Goal: Task Accomplishment & Management: Use online tool/utility

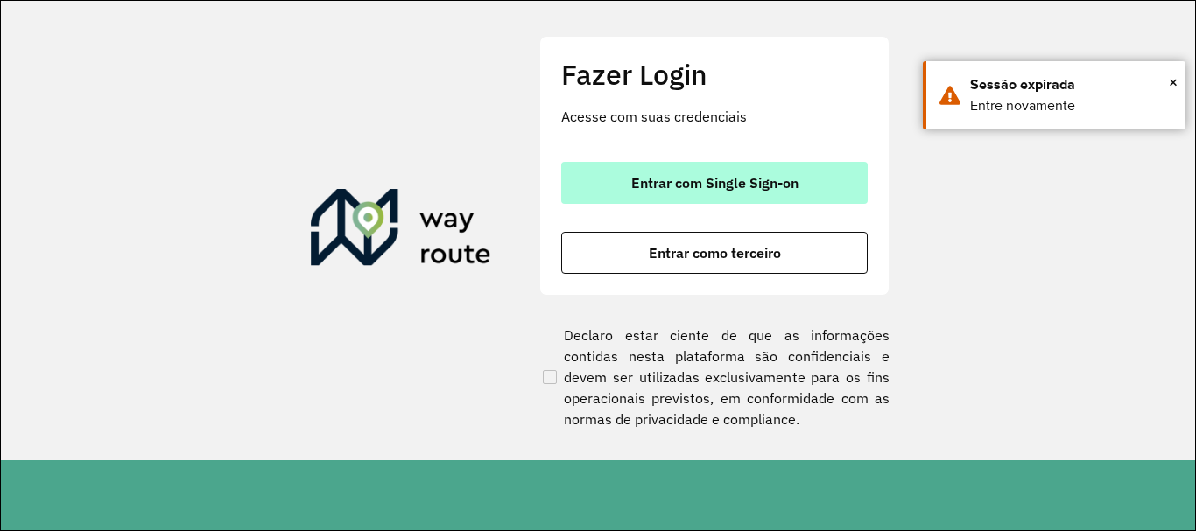
click at [679, 181] on span "Entrar com Single Sign-on" at bounding box center [714, 183] width 167 height 14
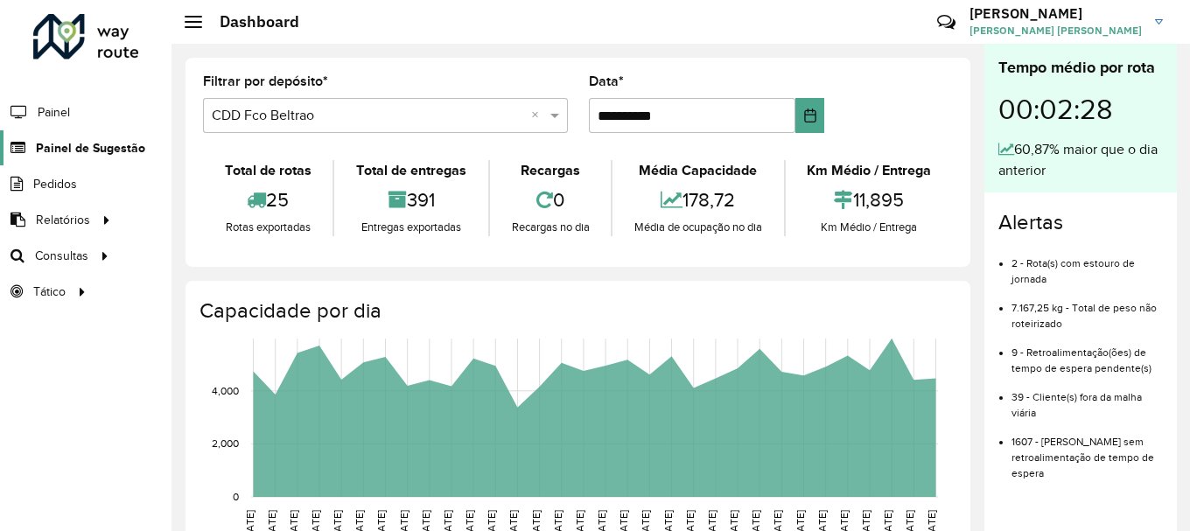
click at [76, 148] on span "Painel de Sugestão" at bounding box center [90, 148] width 109 height 18
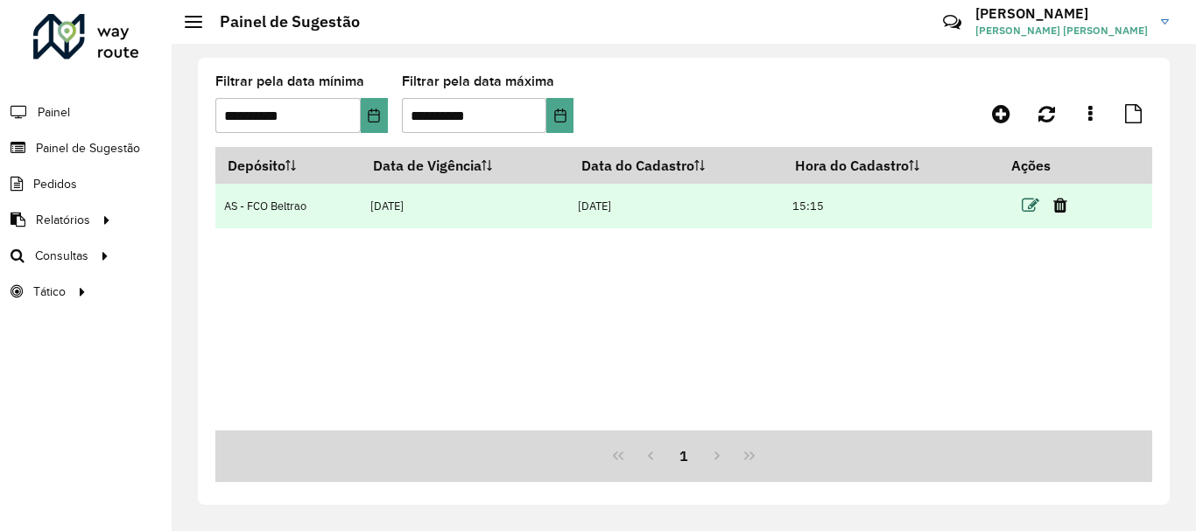
click at [1031, 199] on icon at bounding box center [1030, 206] width 18 height 18
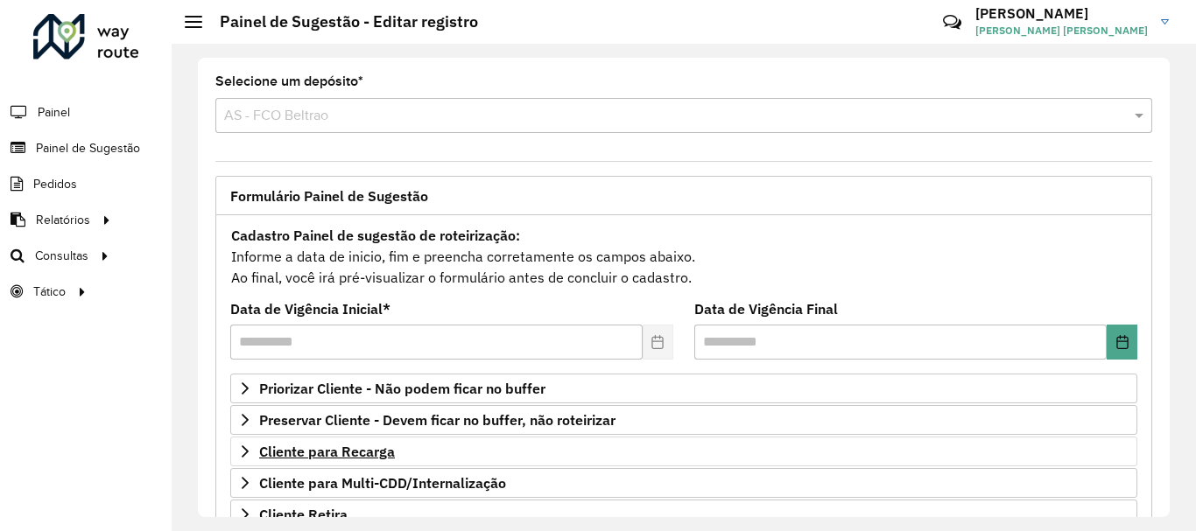
scroll to position [88, 0]
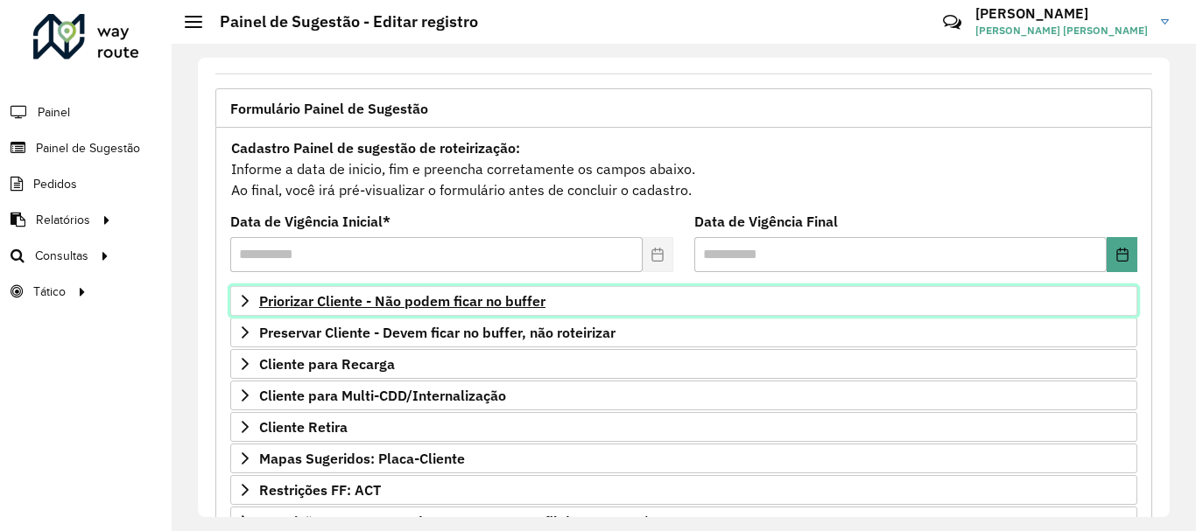
click at [445, 303] on span "Priorizar Cliente - Não podem ficar no buffer" at bounding box center [402, 301] width 286 height 14
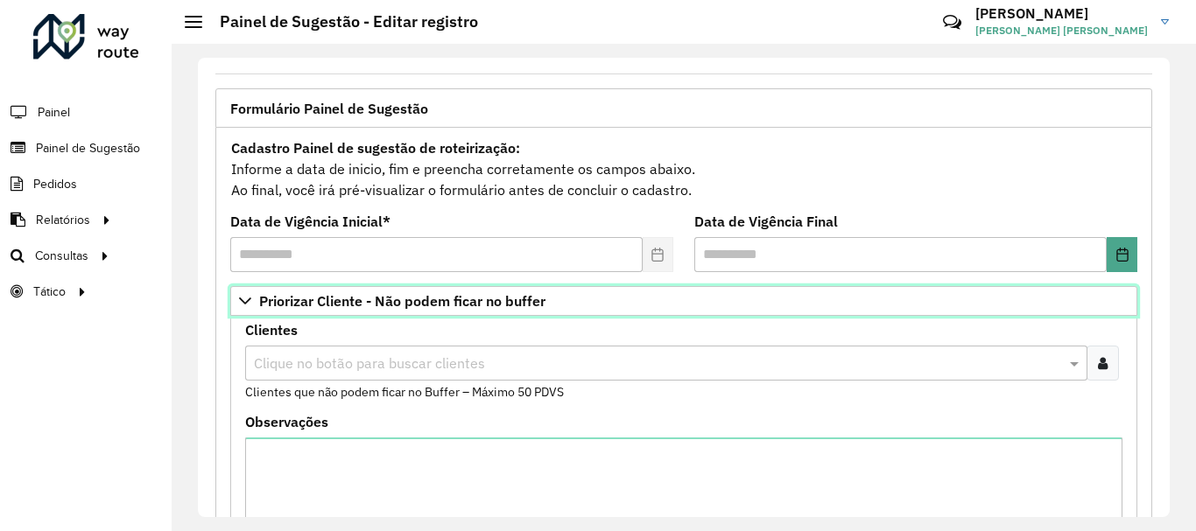
scroll to position [350, 0]
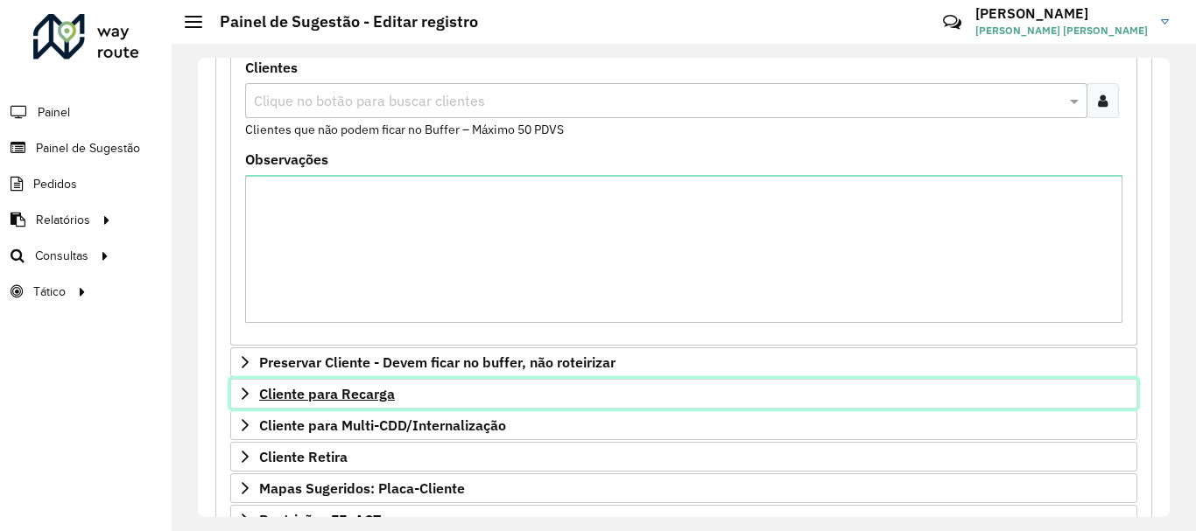
click at [319, 389] on span "Cliente para Recarga" at bounding box center [327, 394] width 136 height 14
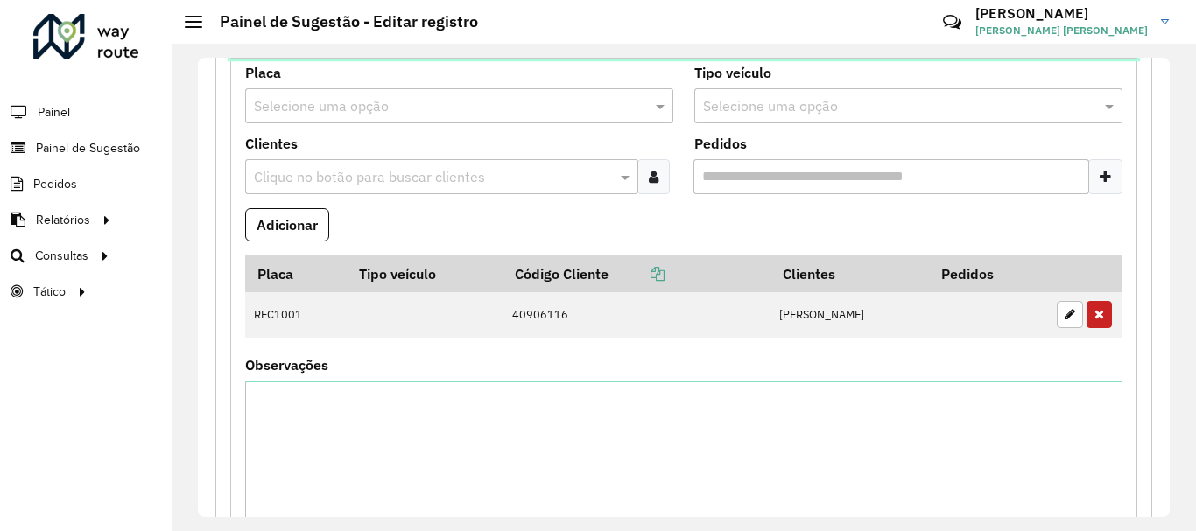
scroll to position [1127, 0]
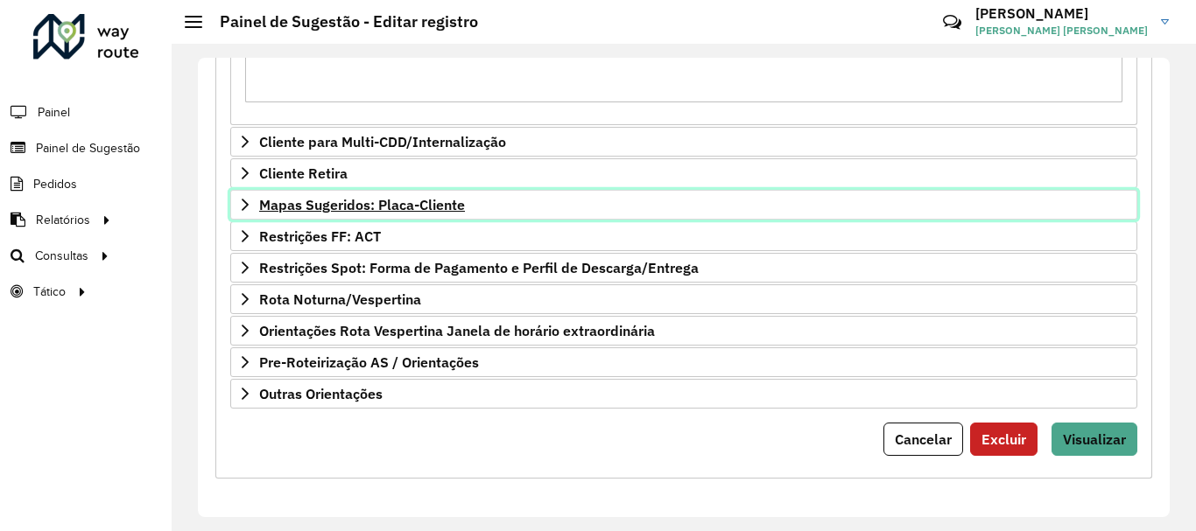
click at [389, 208] on span "Mapas Sugeridos: Placa-Cliente" at bounding box center [362, 205] width 206 height 14
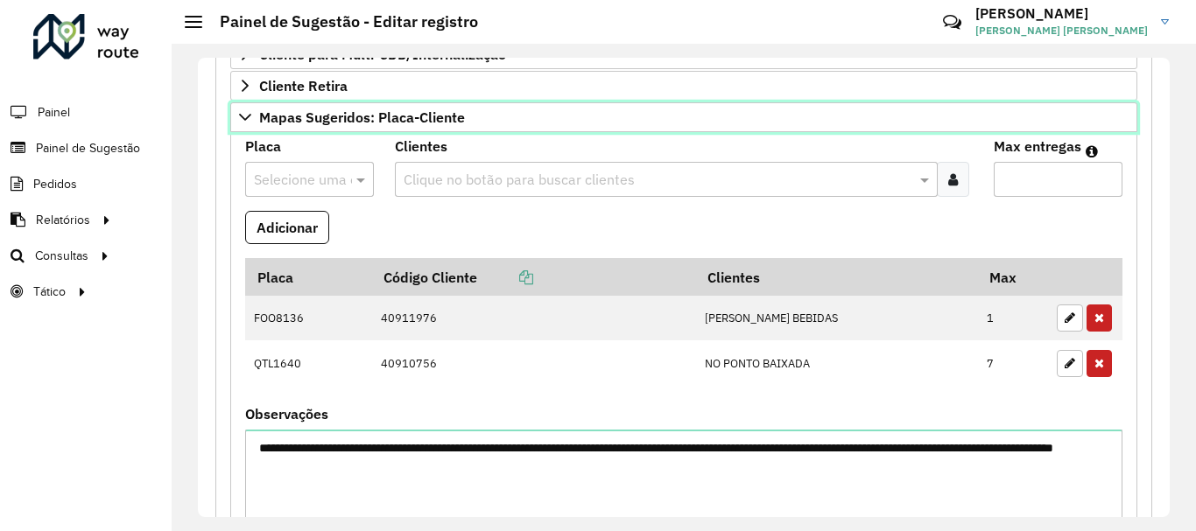
scroll to position [1302, 0]
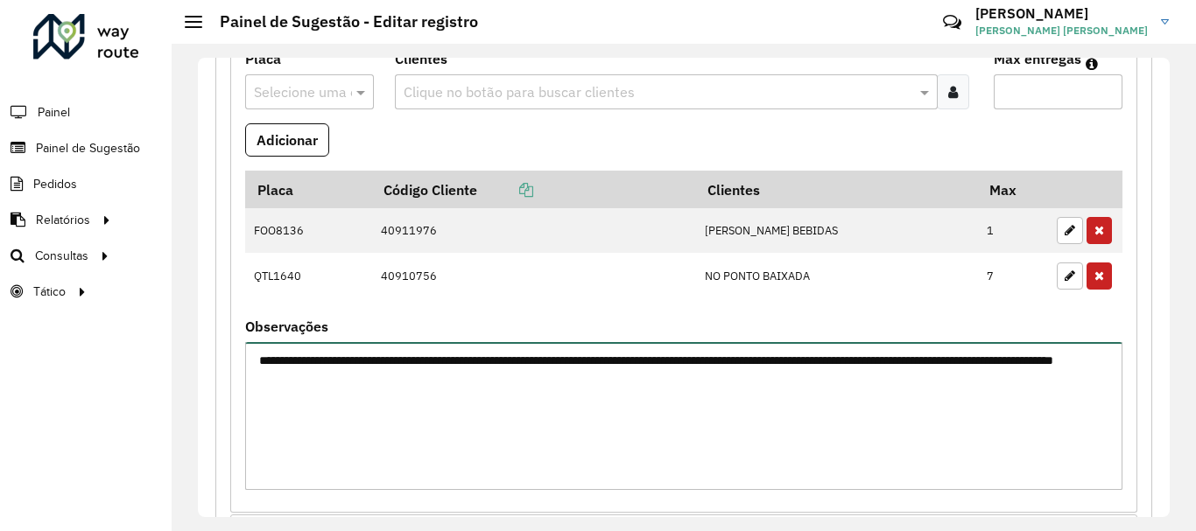
click at [423, 385] on textarea "**********" at bounding box center [683, 416] width 877 height 148
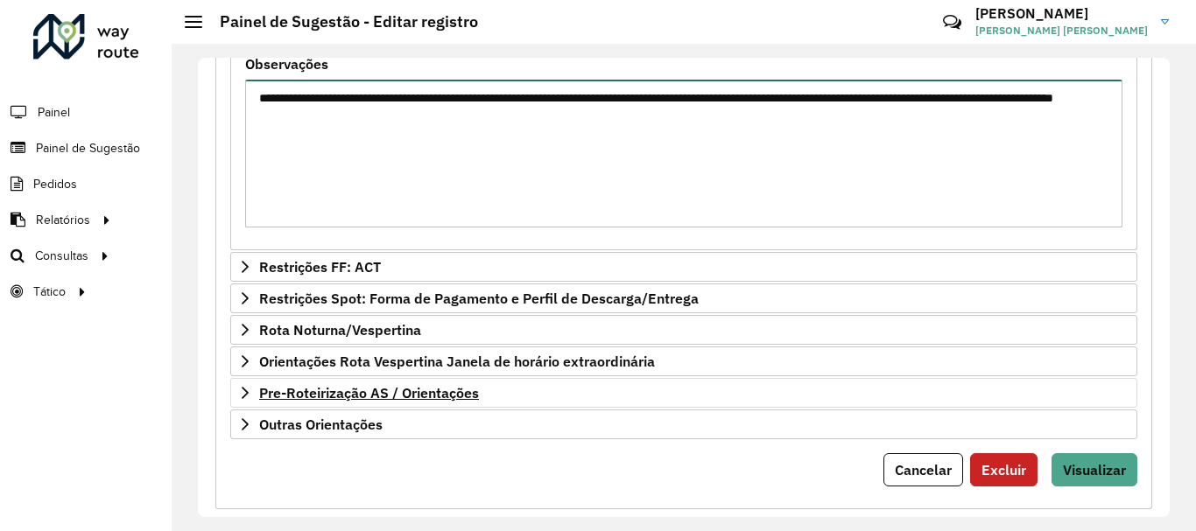
scroll to position [1595, 0]
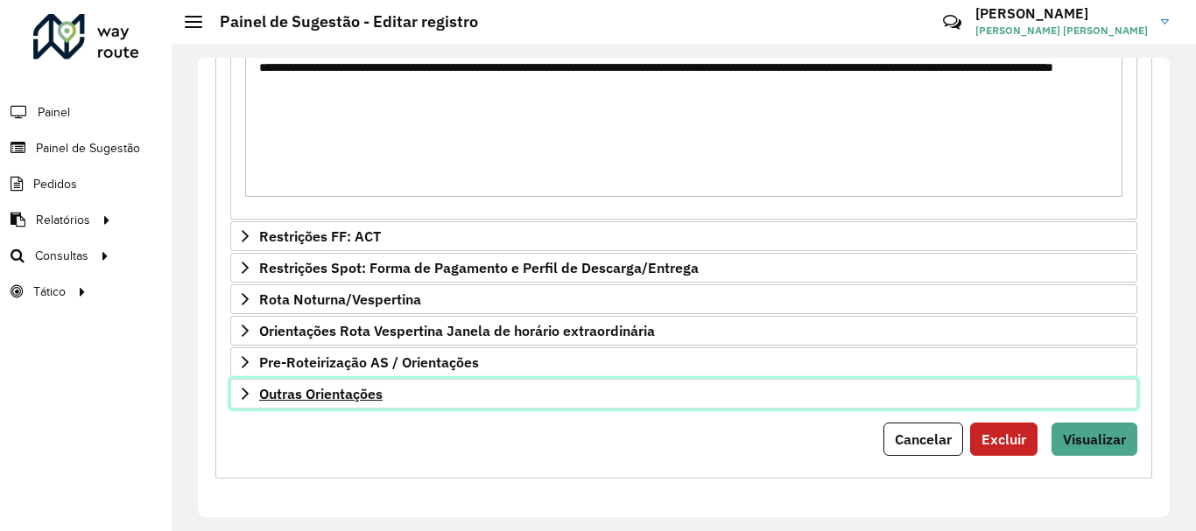
click at [351, 389] on span "Outras Orientações" at bounding box center [320, 394] width 123 height 14
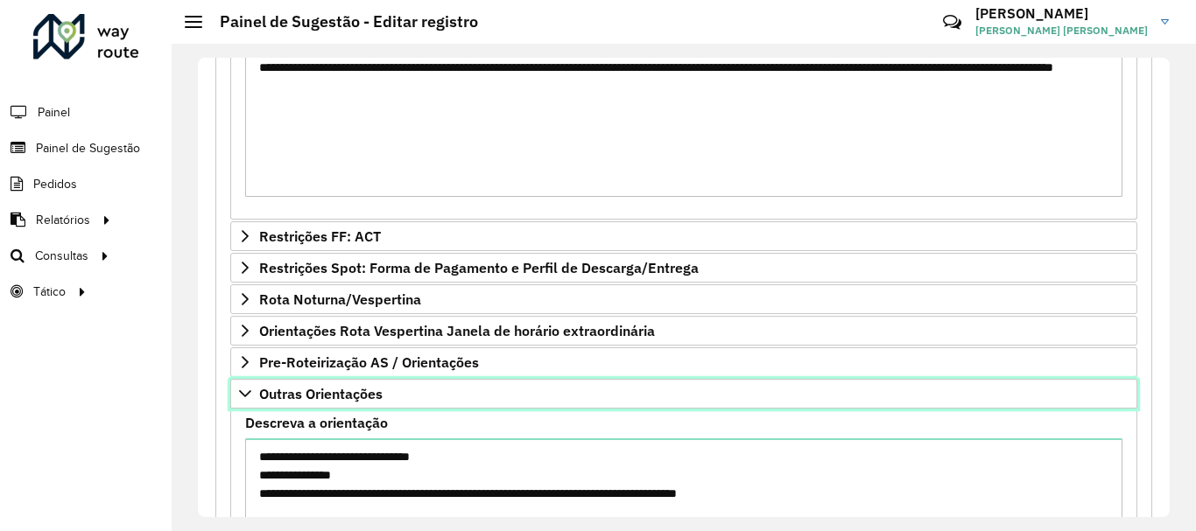
scroll to position [1785, 0]
